Goal: Transaction & Acquisition: Download file/media

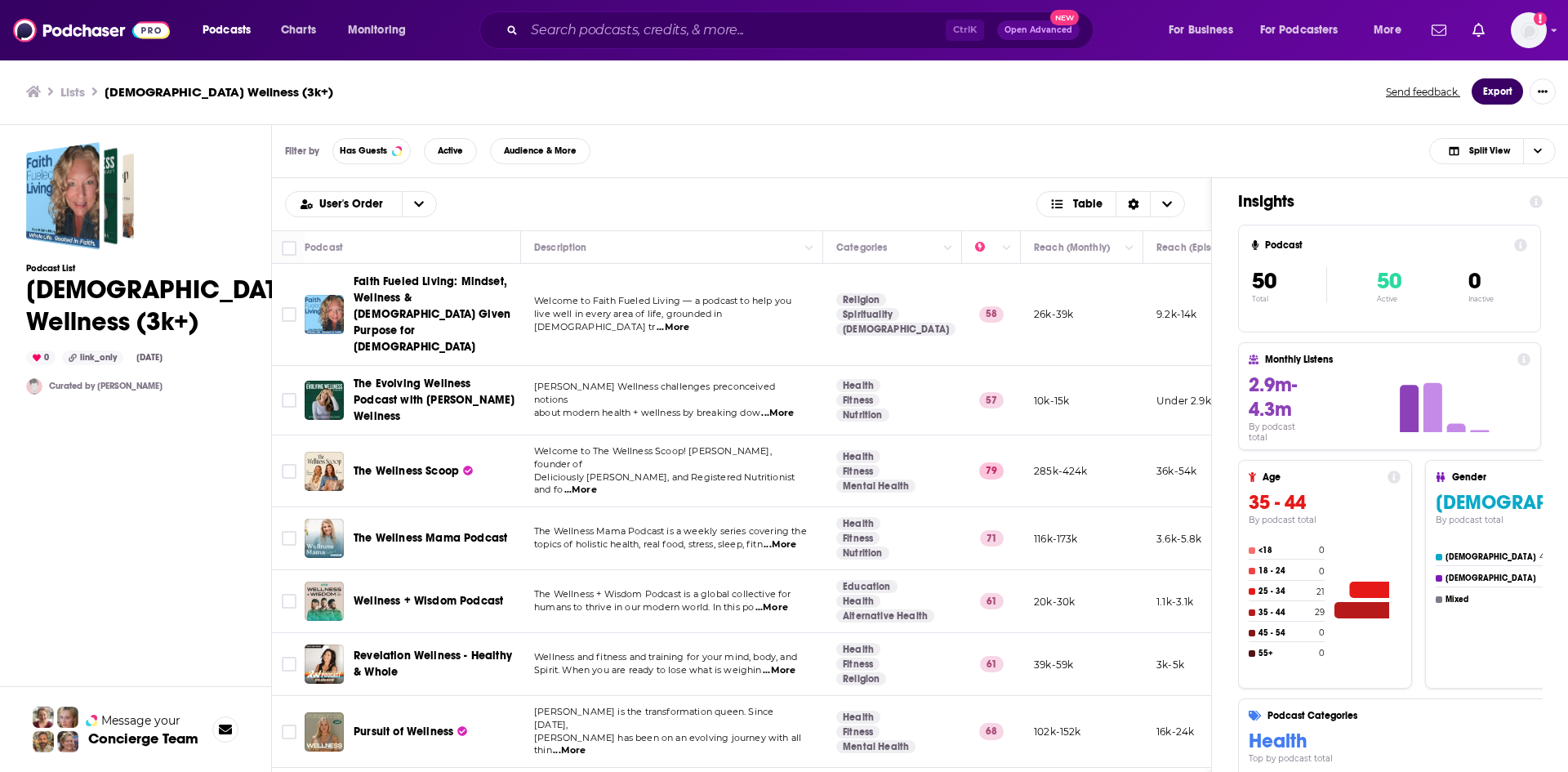
click at [1503, 93] on button "Export" at bounding box center [1497, 92] width 51 height 26
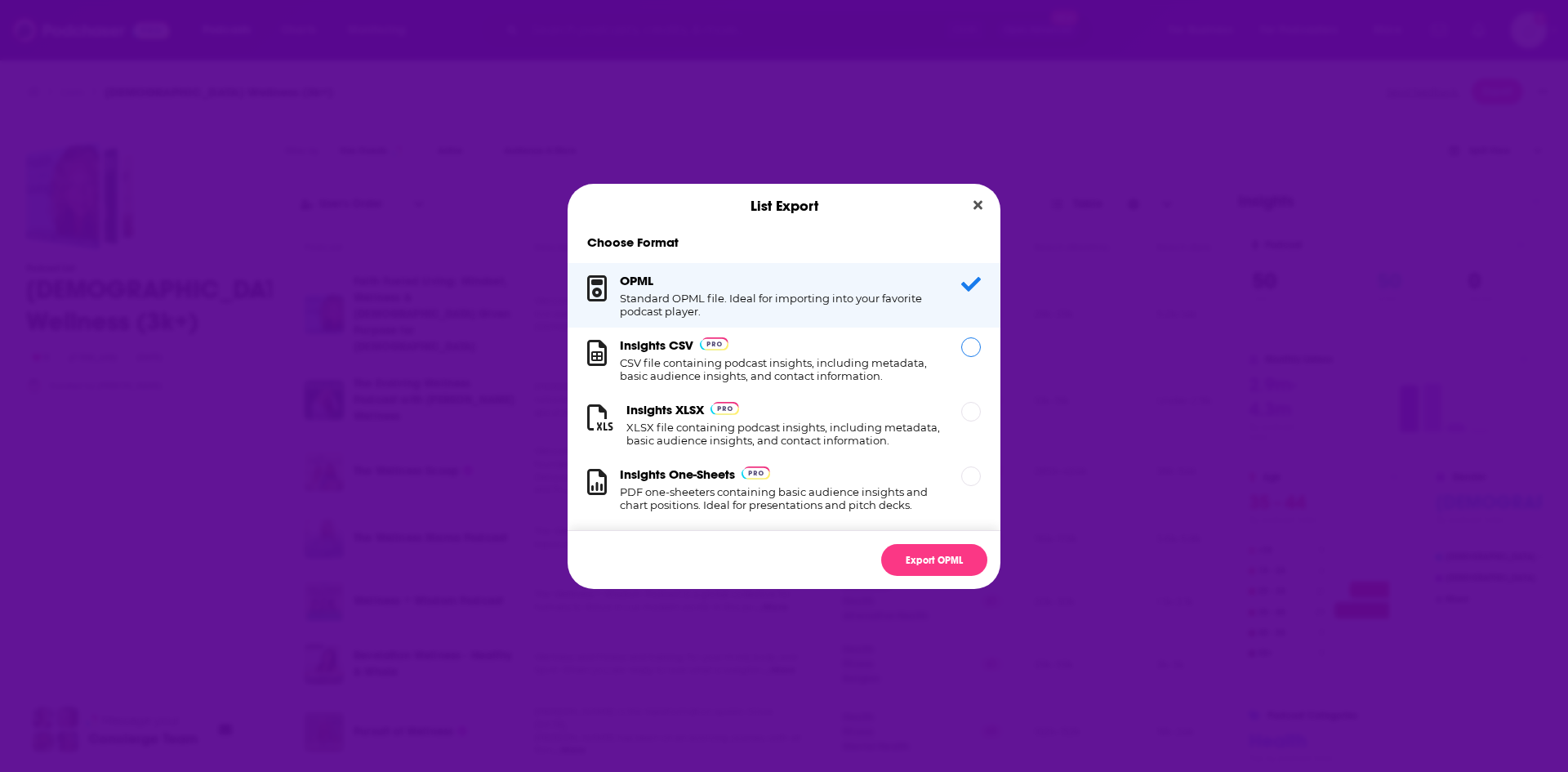
click at [809, 353] on div "Insights CSV CSV file containing podcast insights, including metadata, basic au…" at bounding box center [780, 359] width 322 height 44
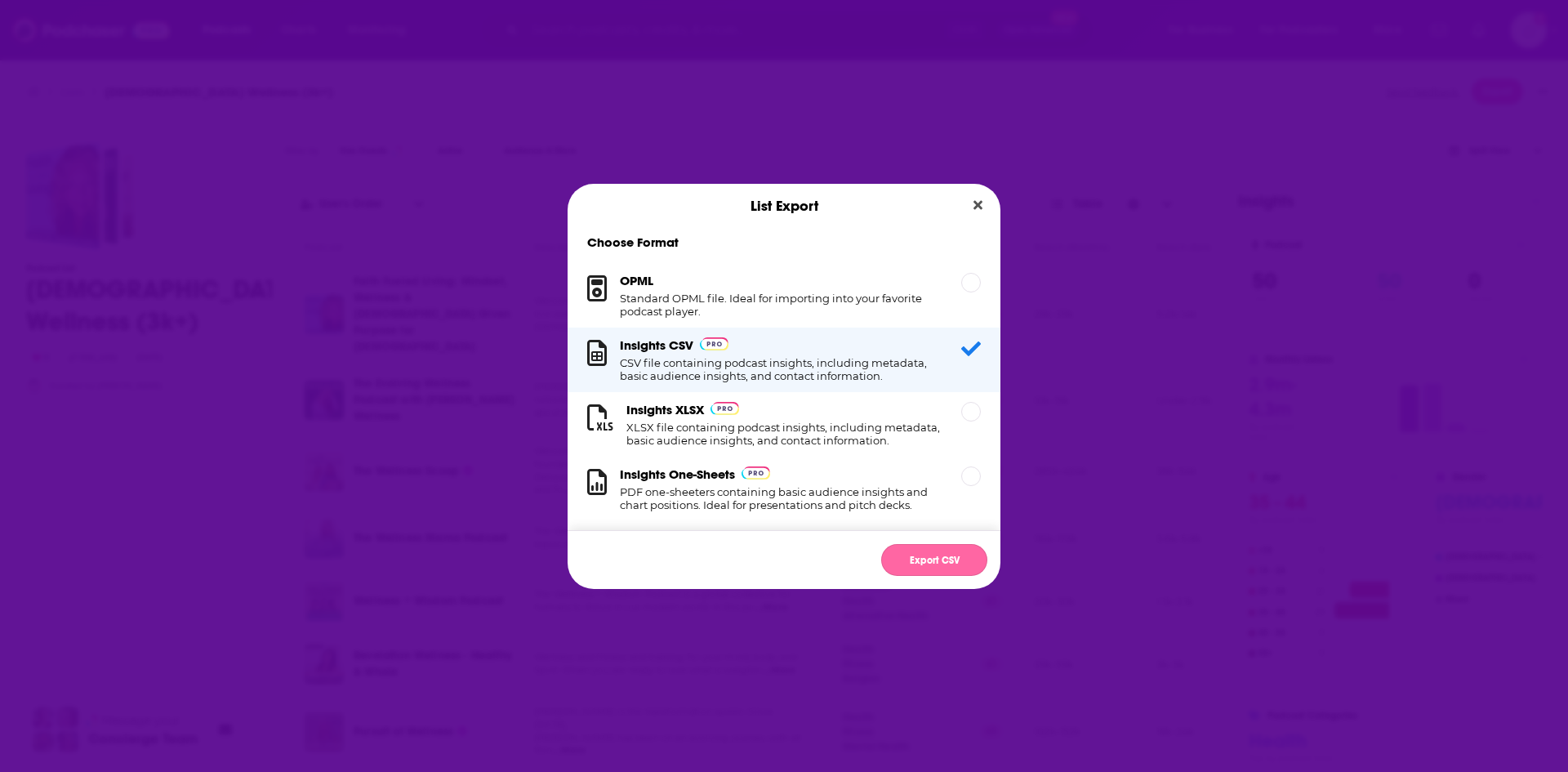
click at [953, 563] on button "Export CSV" at bounding box center [935, 559] width 106 height 32
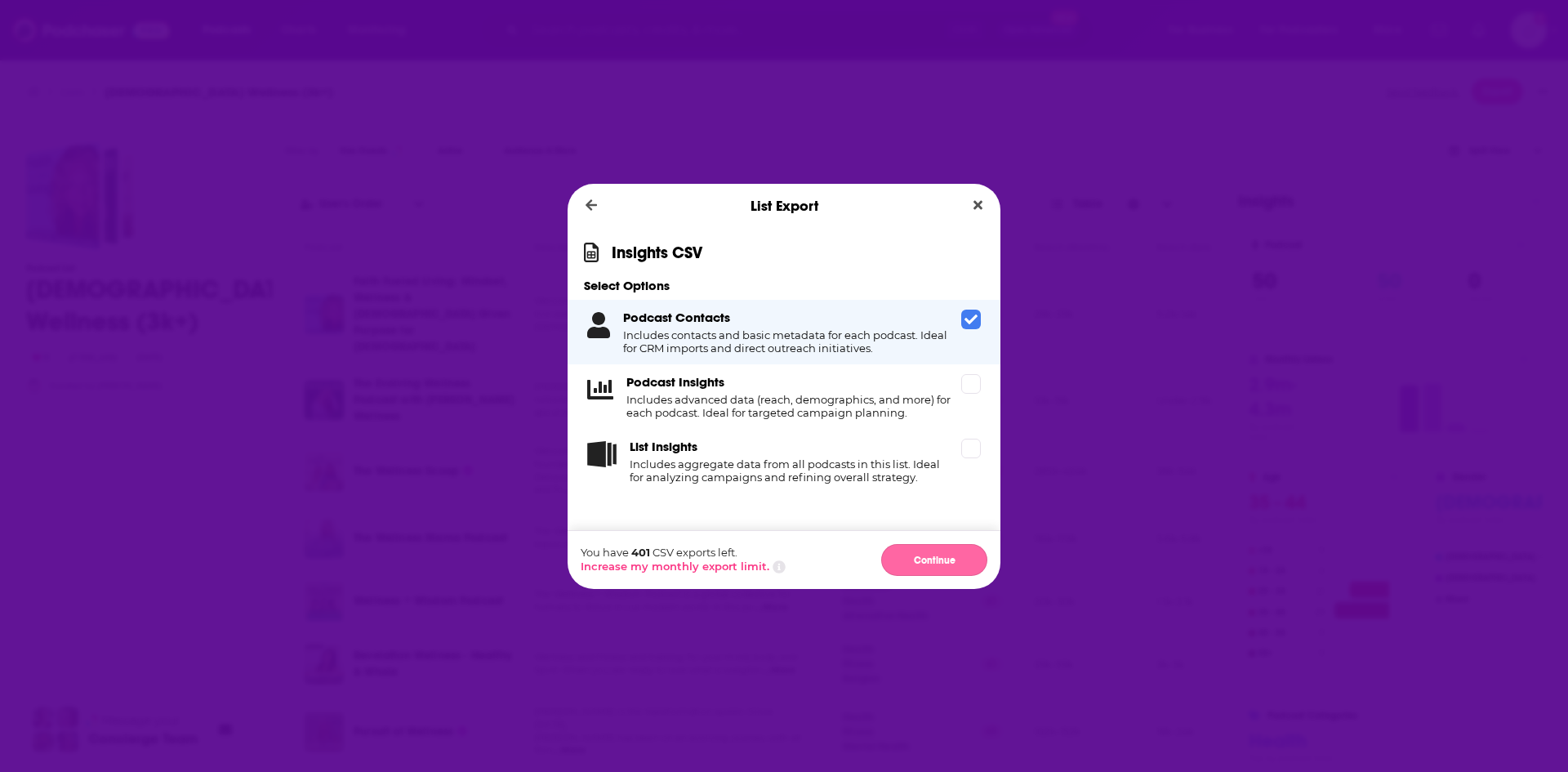
click at [932, 566] on button "Continue" at bounding box center [935, 559] width 106 height 32
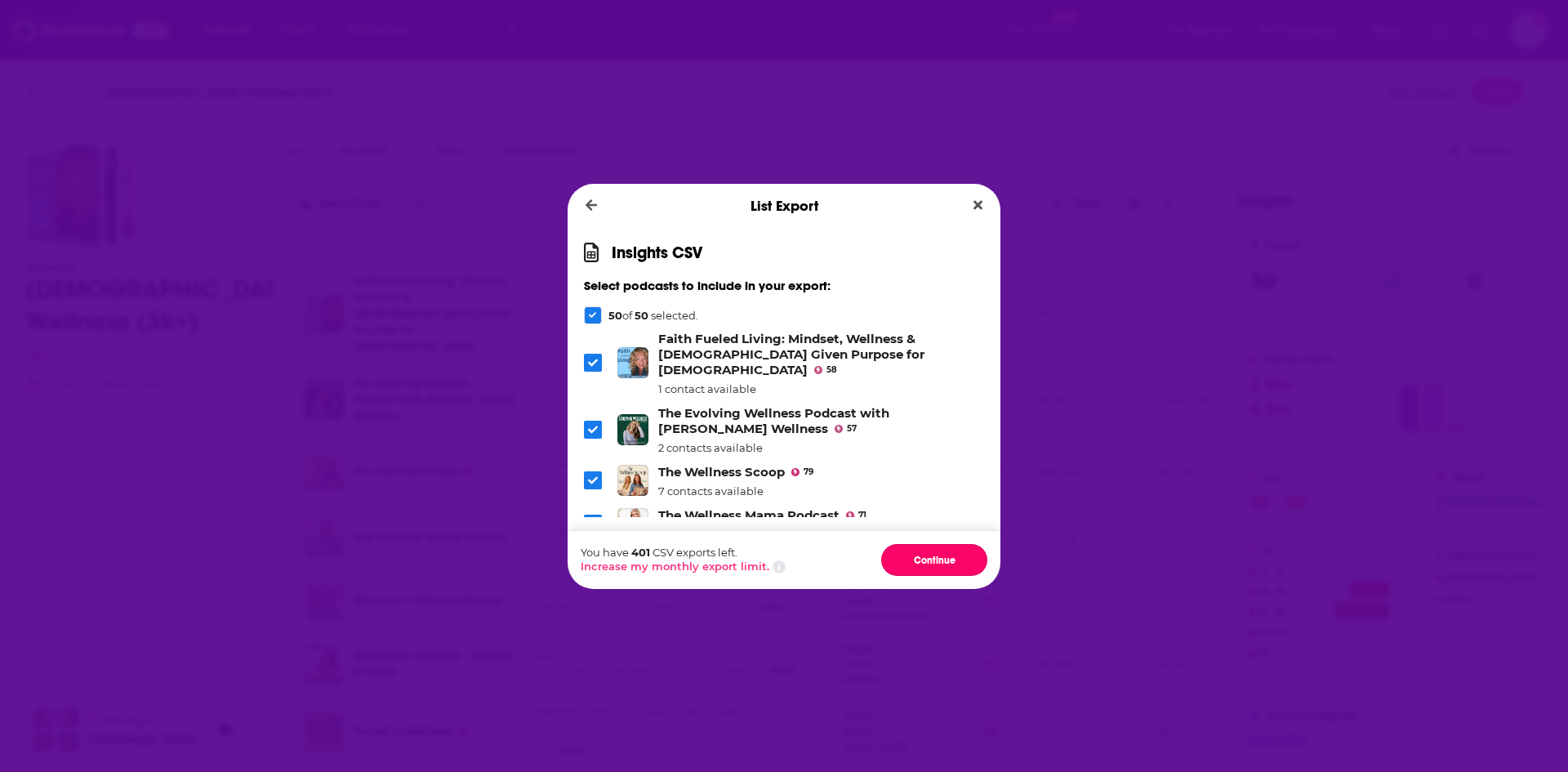
click at [932, 565] on button "Continue" at bounding box center [935, 559] width 106 height 32
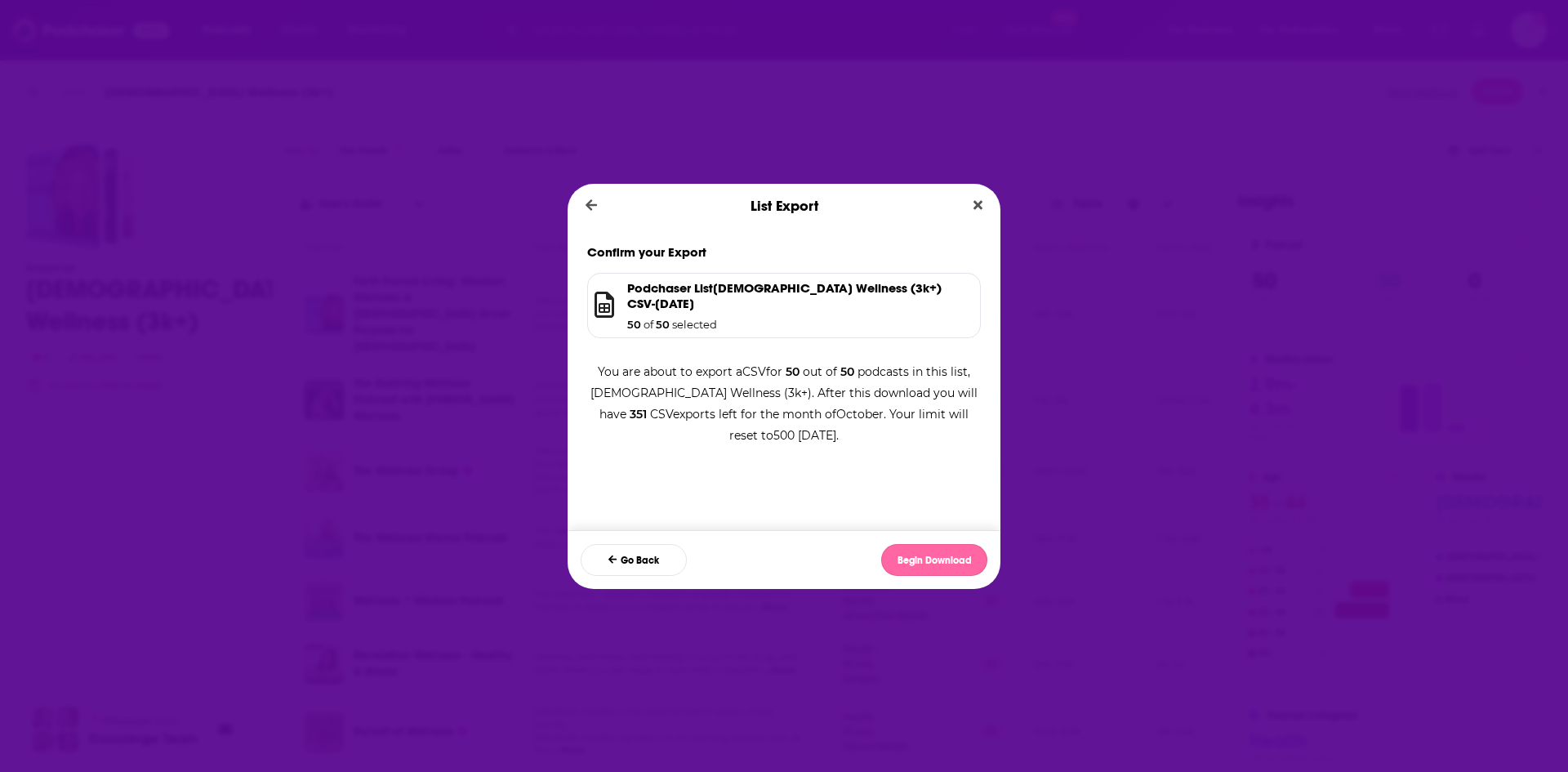
click at [925, 566] on button "Begin Download" at bounding box center [935, 559] width 106 height 32
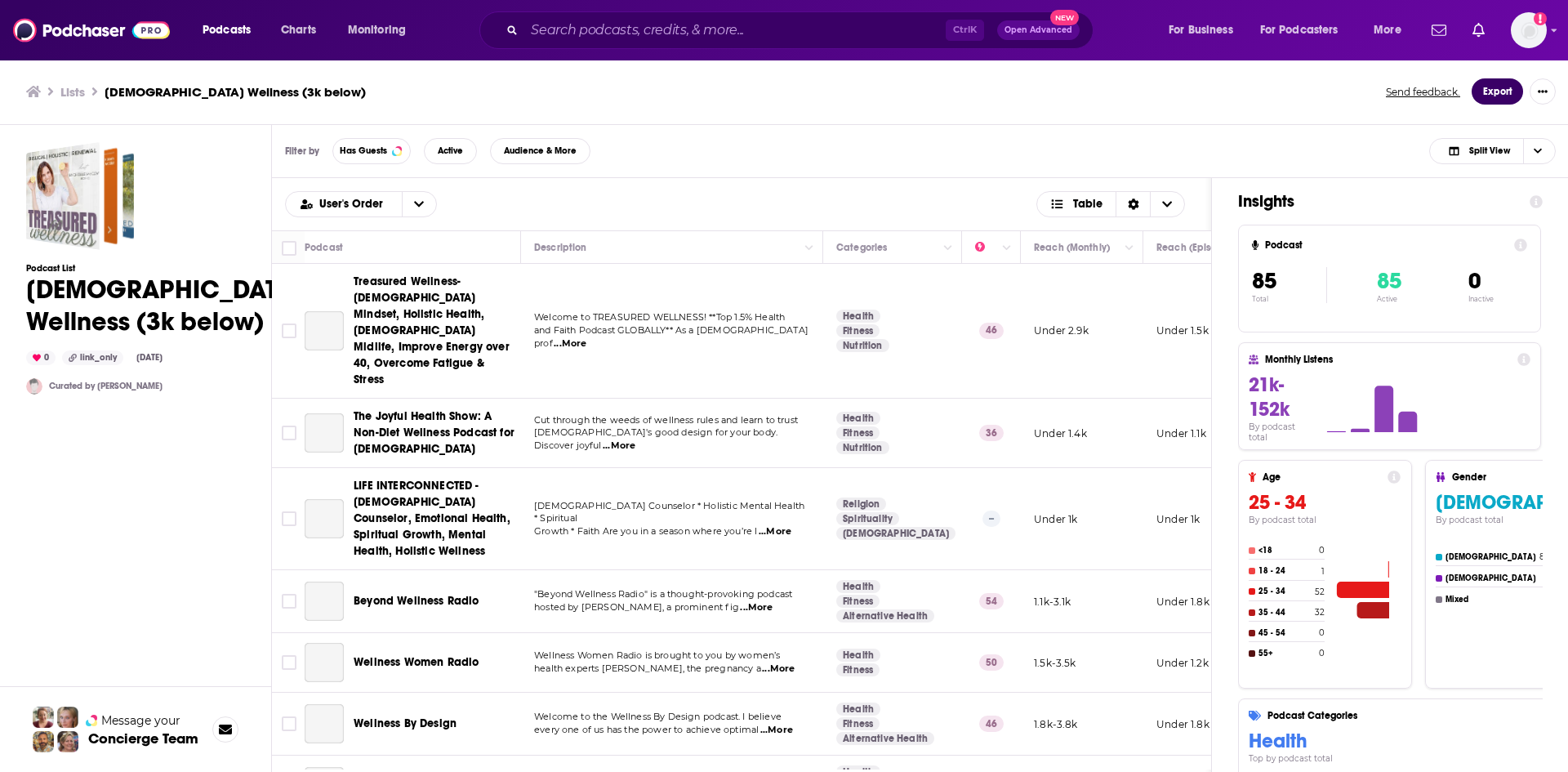
click at [1512, 96] on button "Export" at bounding box center [1497, 92] width 51 height 26
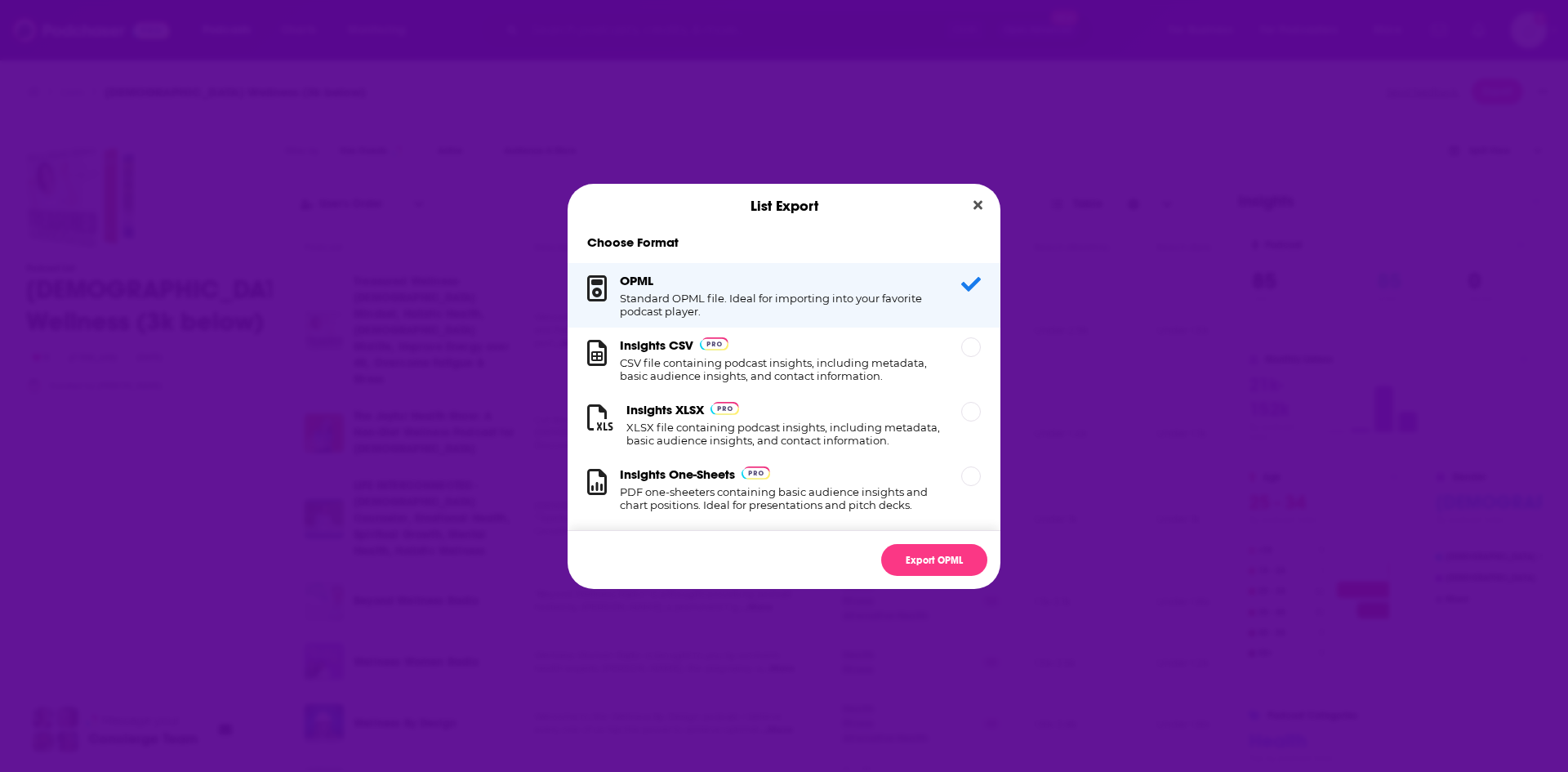
click at [694, 350] on div "Insights CSV" at bounding box center [674, 345] width 108 height 16
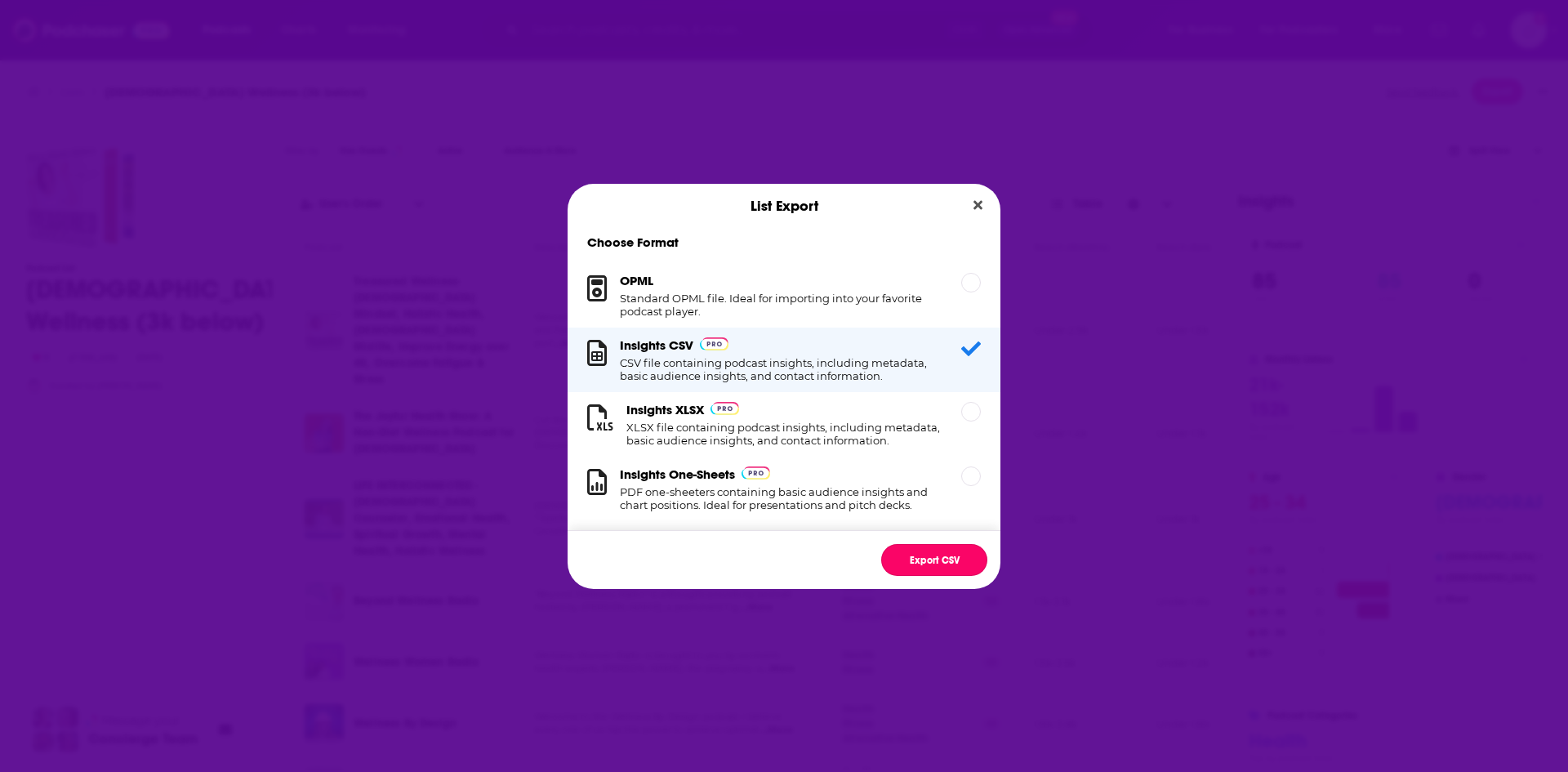
click at [911, 557] on button "Export CSV" at bounding box center [935, 559] width 106 height 32
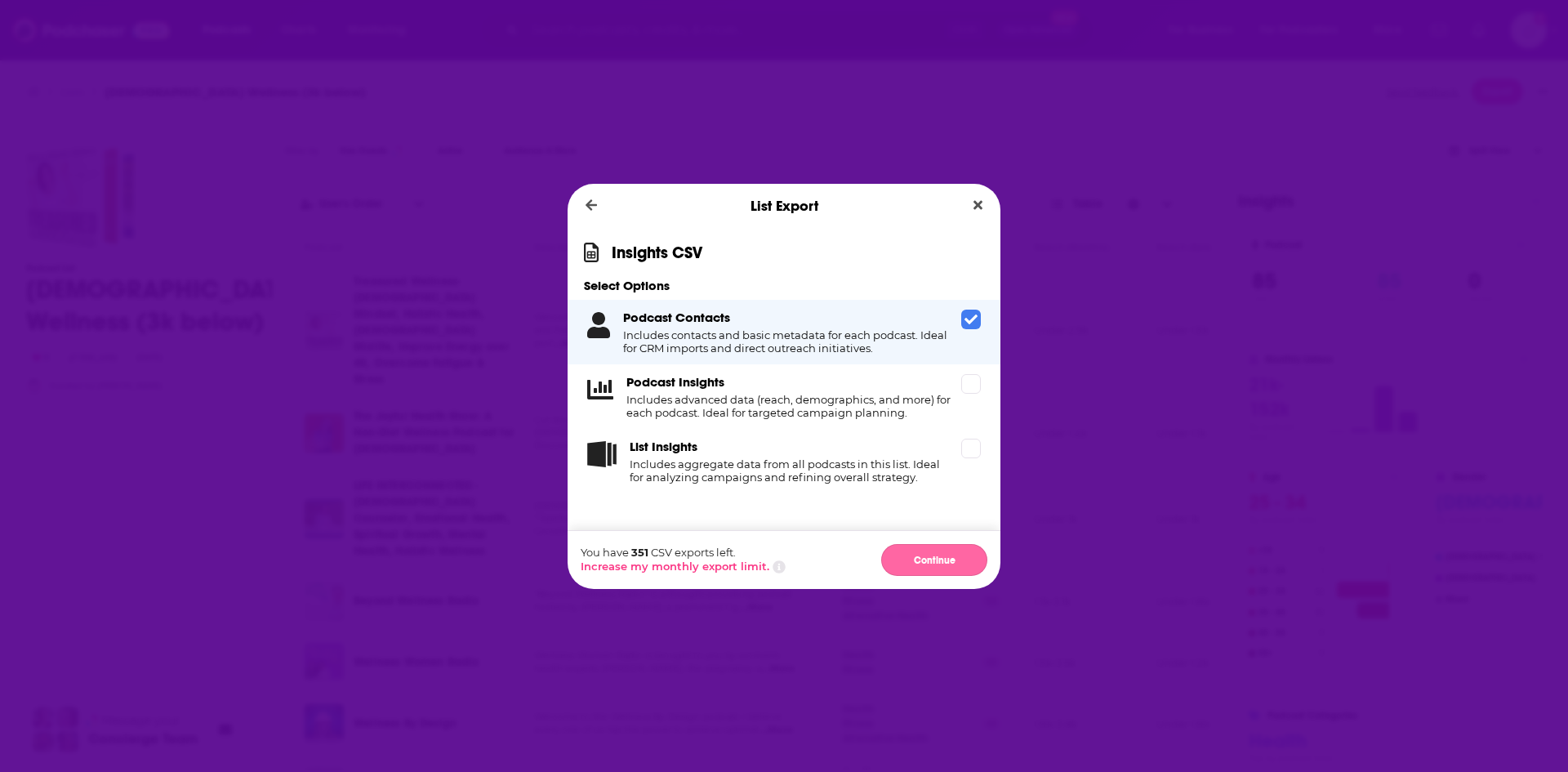
click at [914, 557] on button "Continue" at bounding box center [935, 559] width 106 height 32
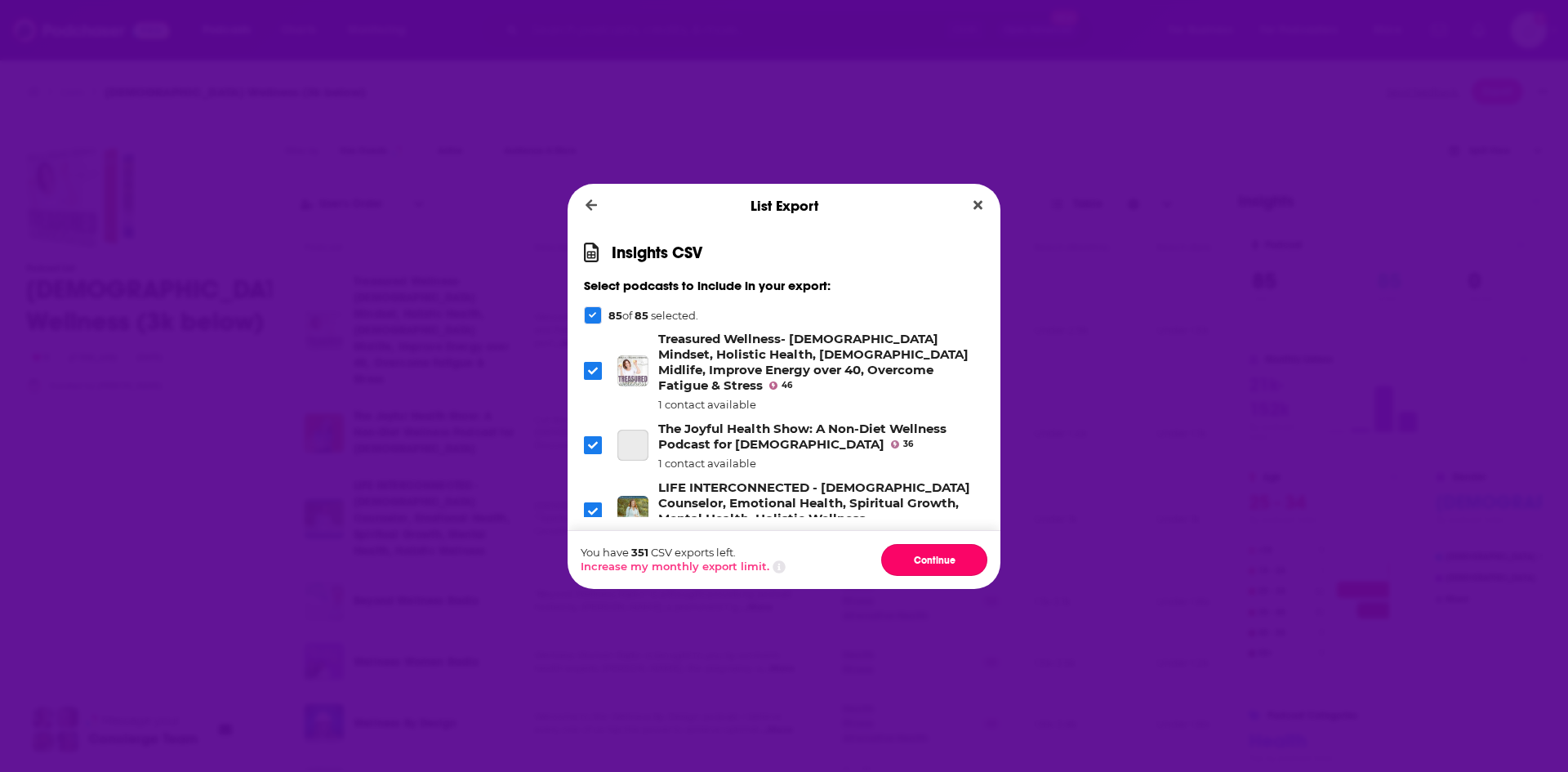
click at [914, 557] on button "Continue" at bounding box center [935, 559] width 106 height 32
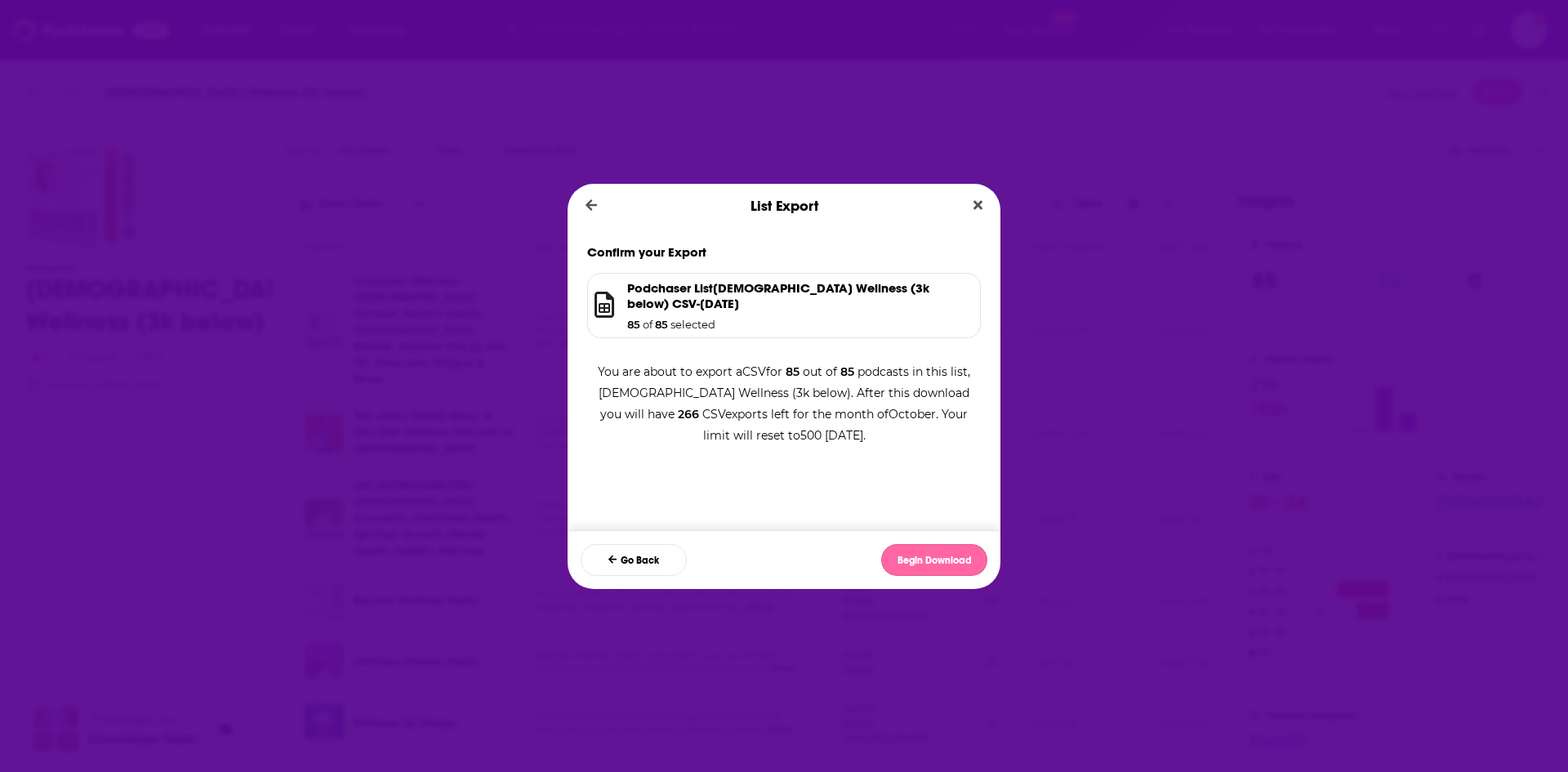
click at [900, 550] on button "Begin Download" at bounding box center [935, 559] width 106 height 32
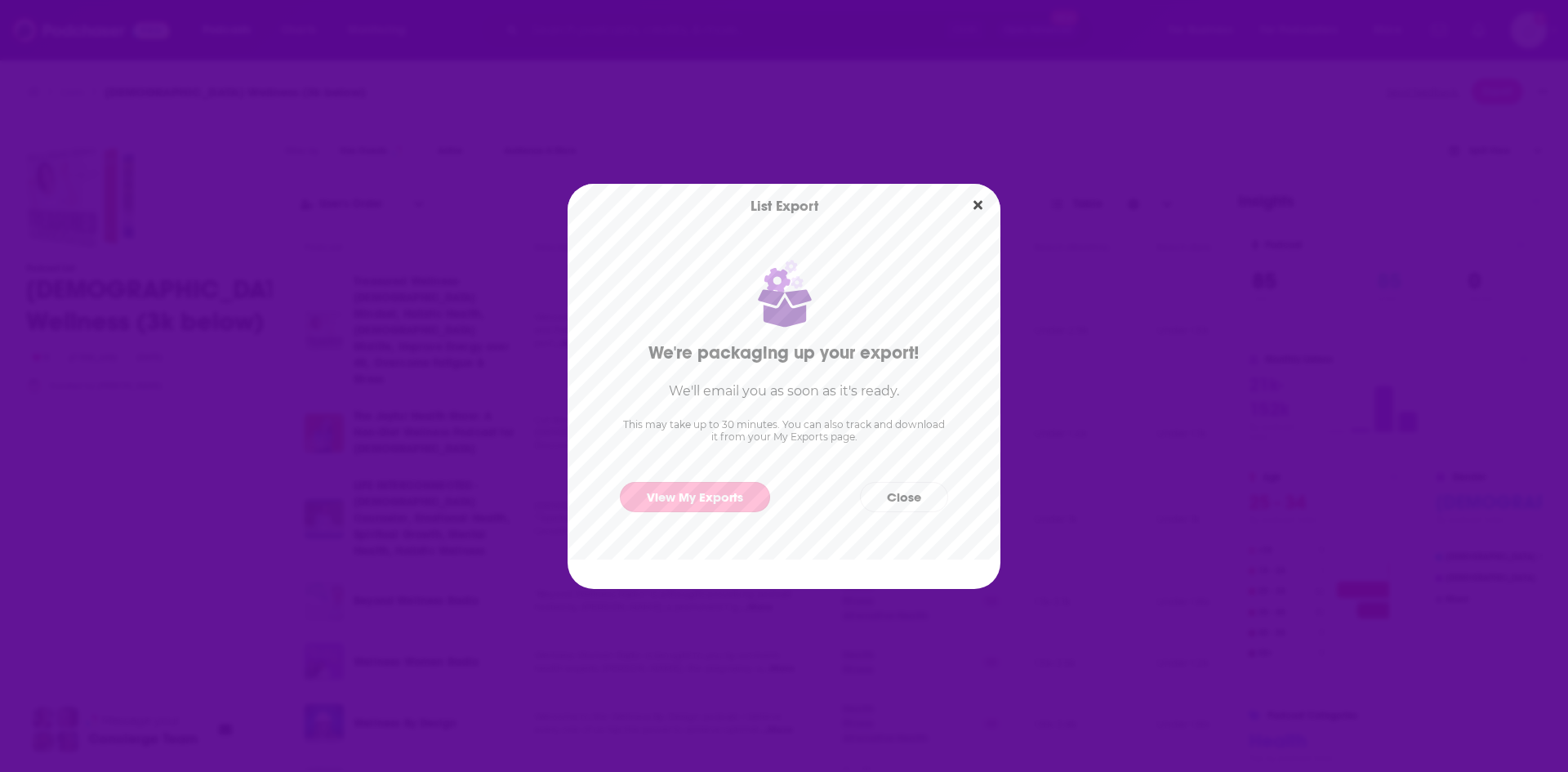
click at [708, 493] on link "View My Exports" at bounding box center [695, 496] width 150 height 31
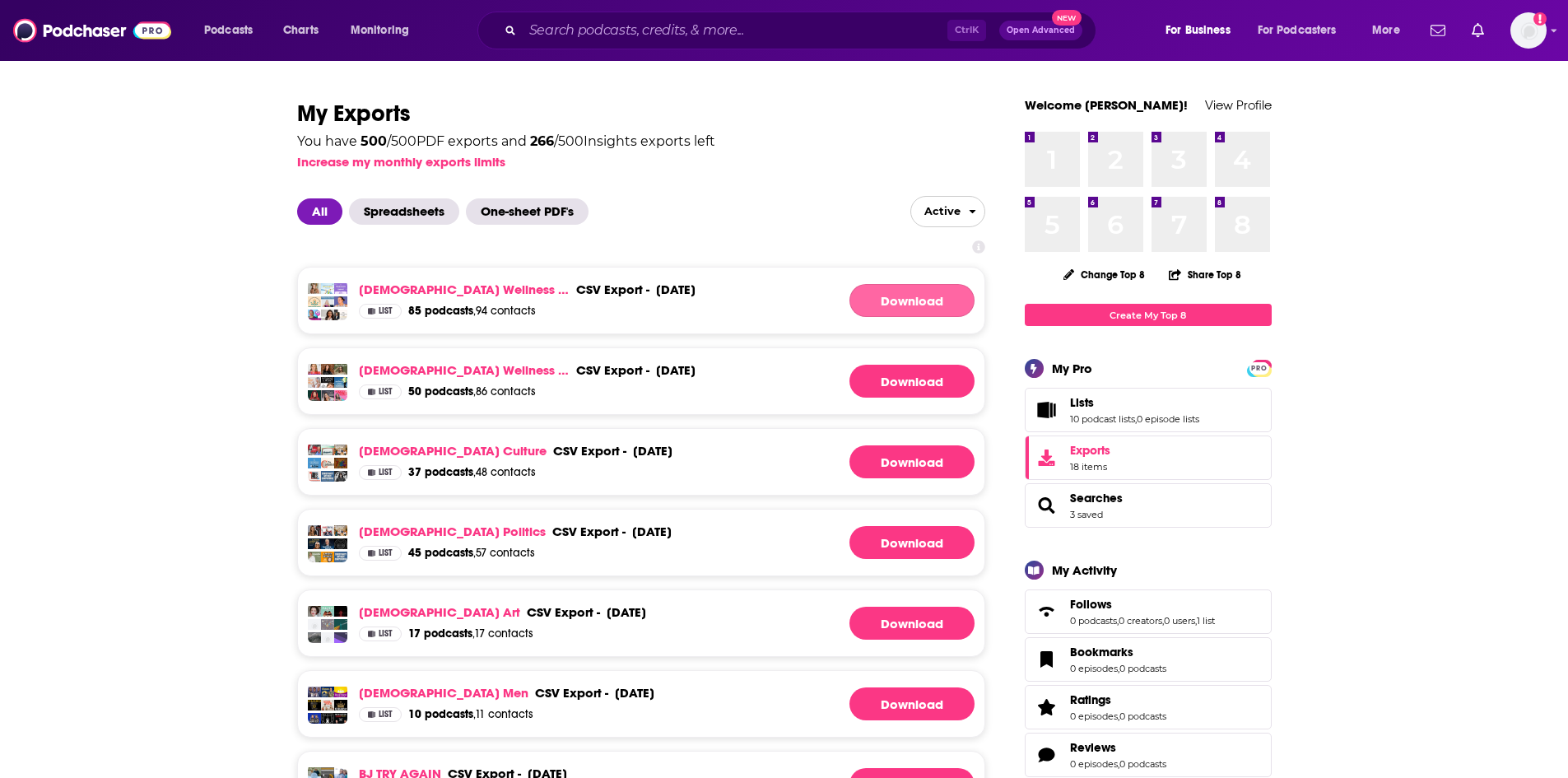
click at [915, 305] on link "Download" at bounding box center [912, 300] width 125 height 33
click at [911, 380] on link "Download" at bounding box center [912, 381] width 125 height 33
